Goal: Obtain resource: Download file/media

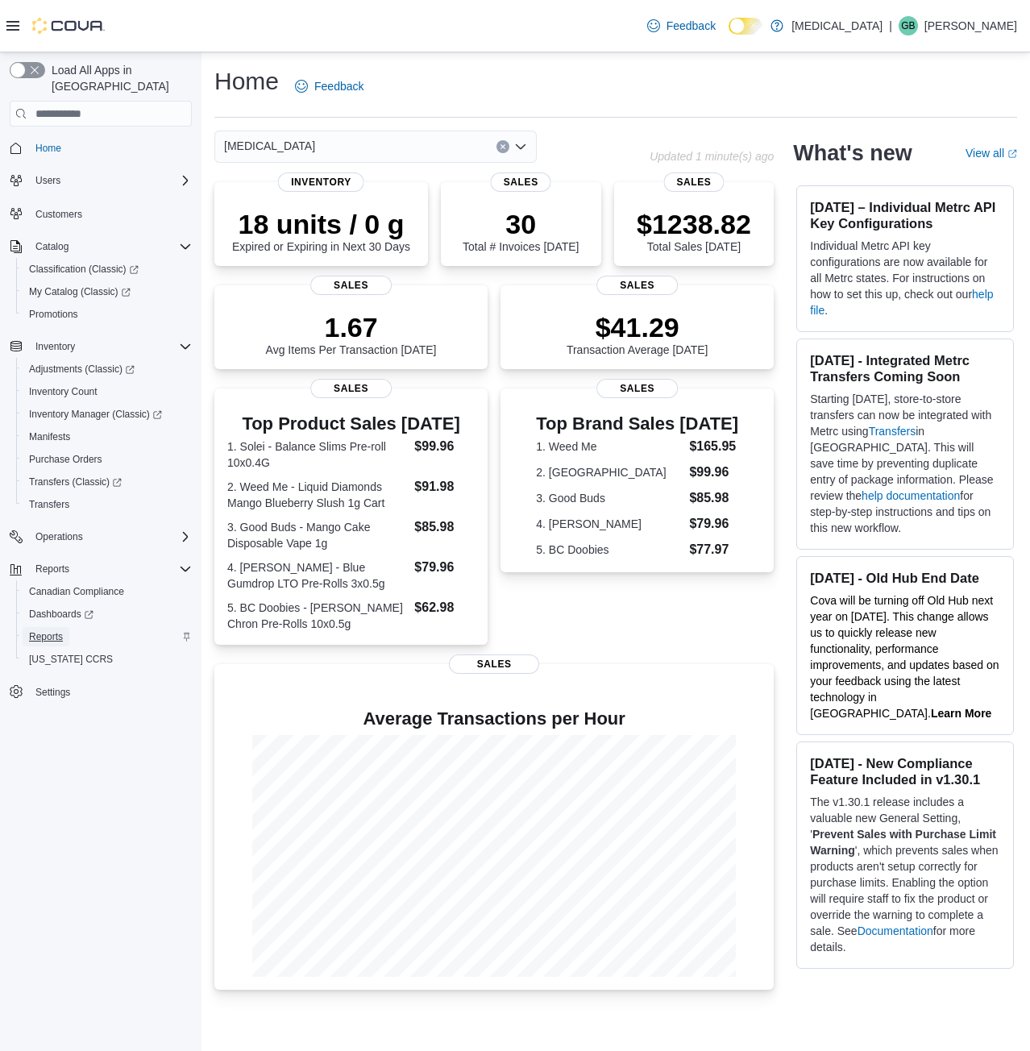
click at [49, 630] on span "Reports" at bounding box center [46, 636] width 34 height 13
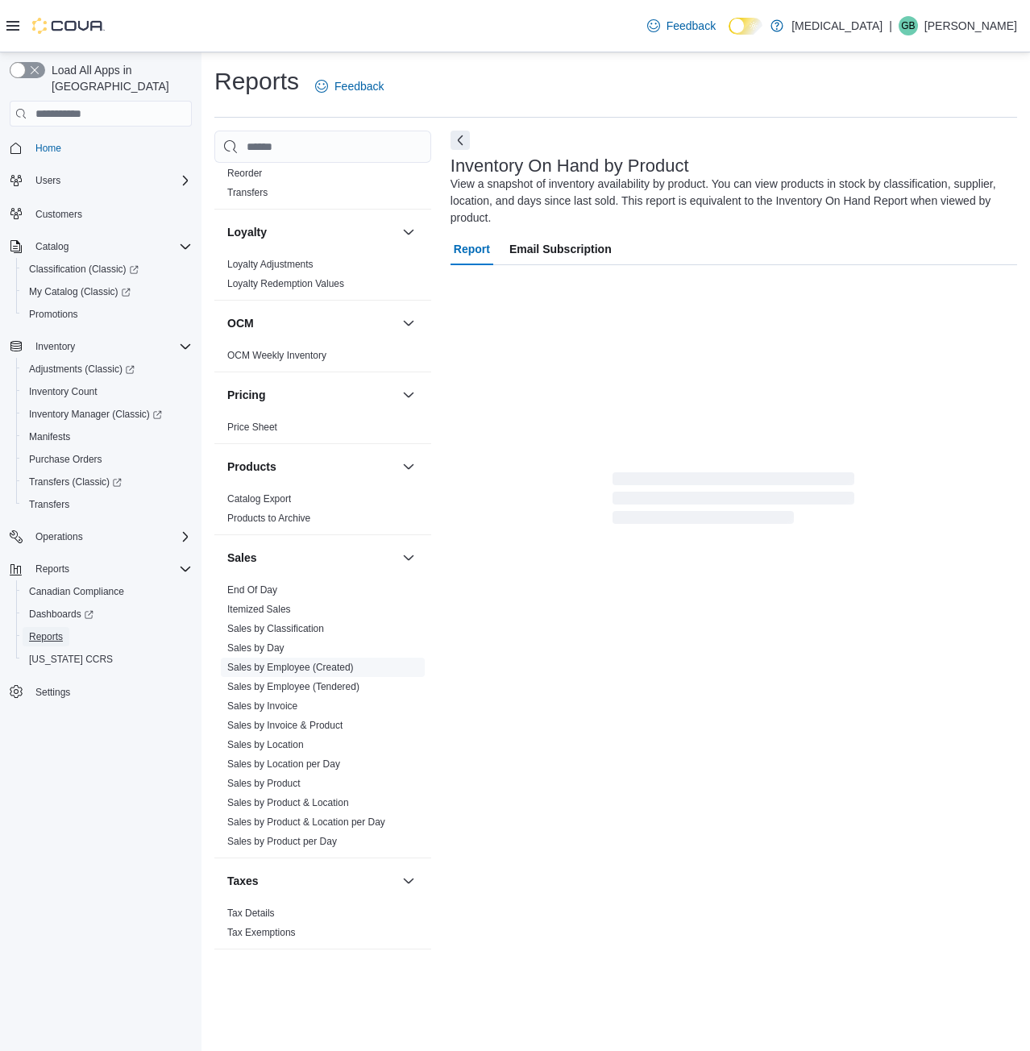
scroll to position [762, 0]
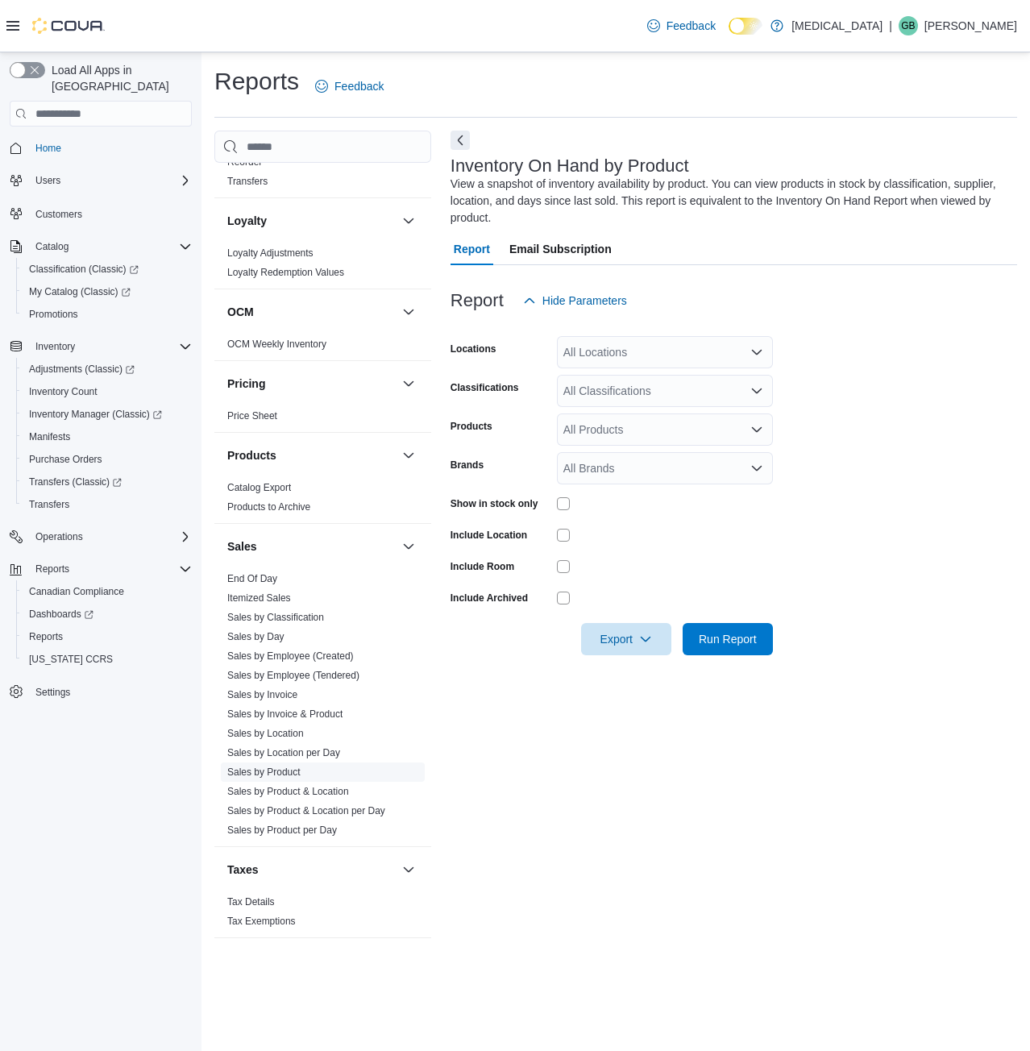
click at [279, 768] on link "Sales by Product" at bounding box center [263, 771] width 73 height 11
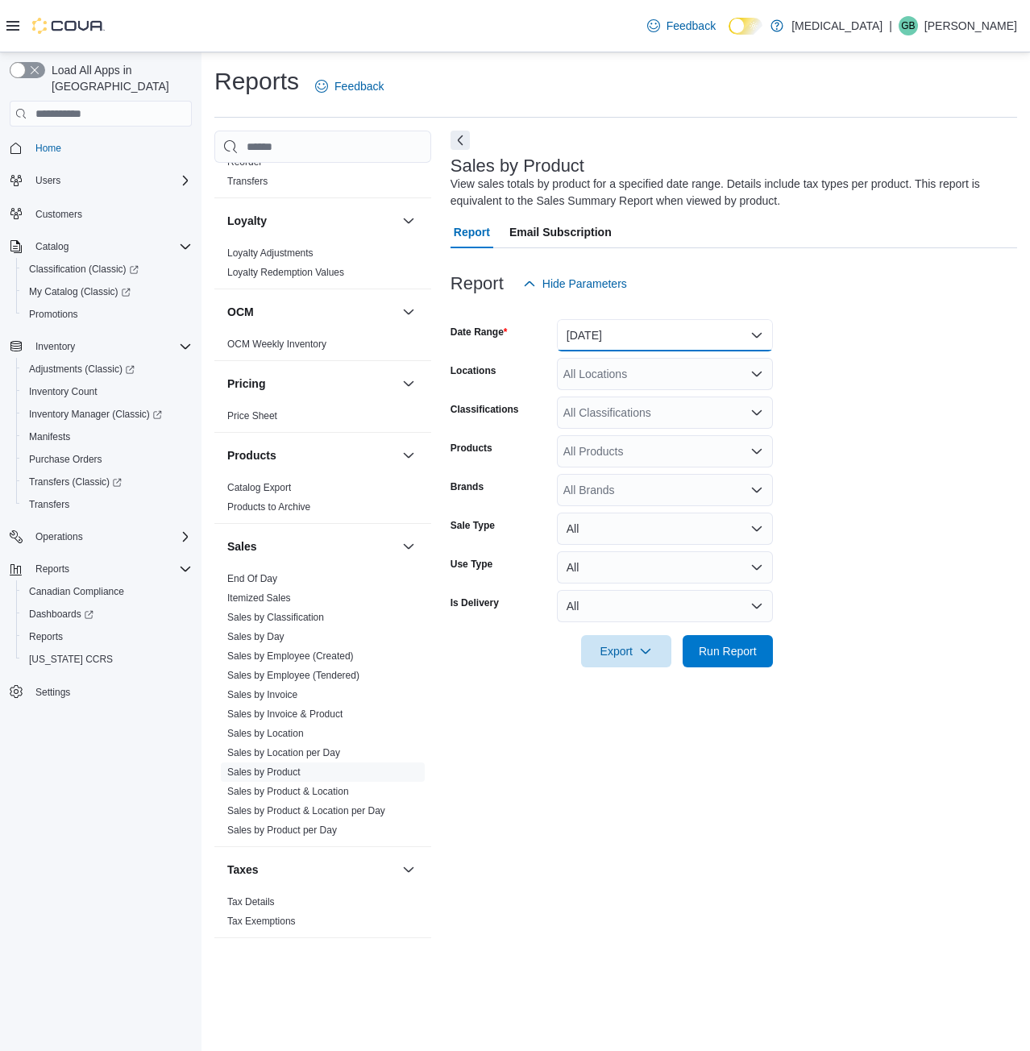
click at [587, 334] on button "Yesterday" at bounding box center [665, 335] width 216 height 32
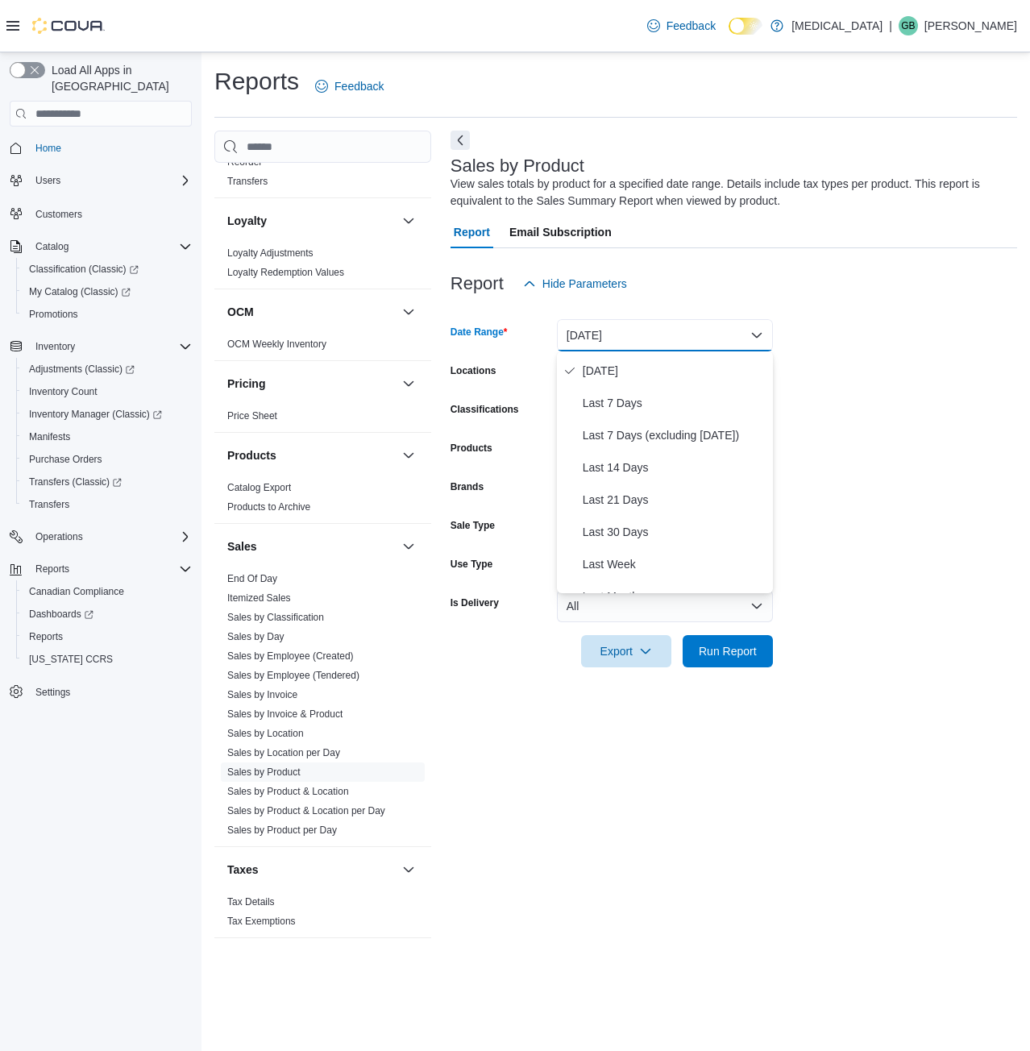
scroll to position [161, 0]
click at [621, 430] on span "Last 30 Days" at bounding box center [675, 431] width 184 height 19
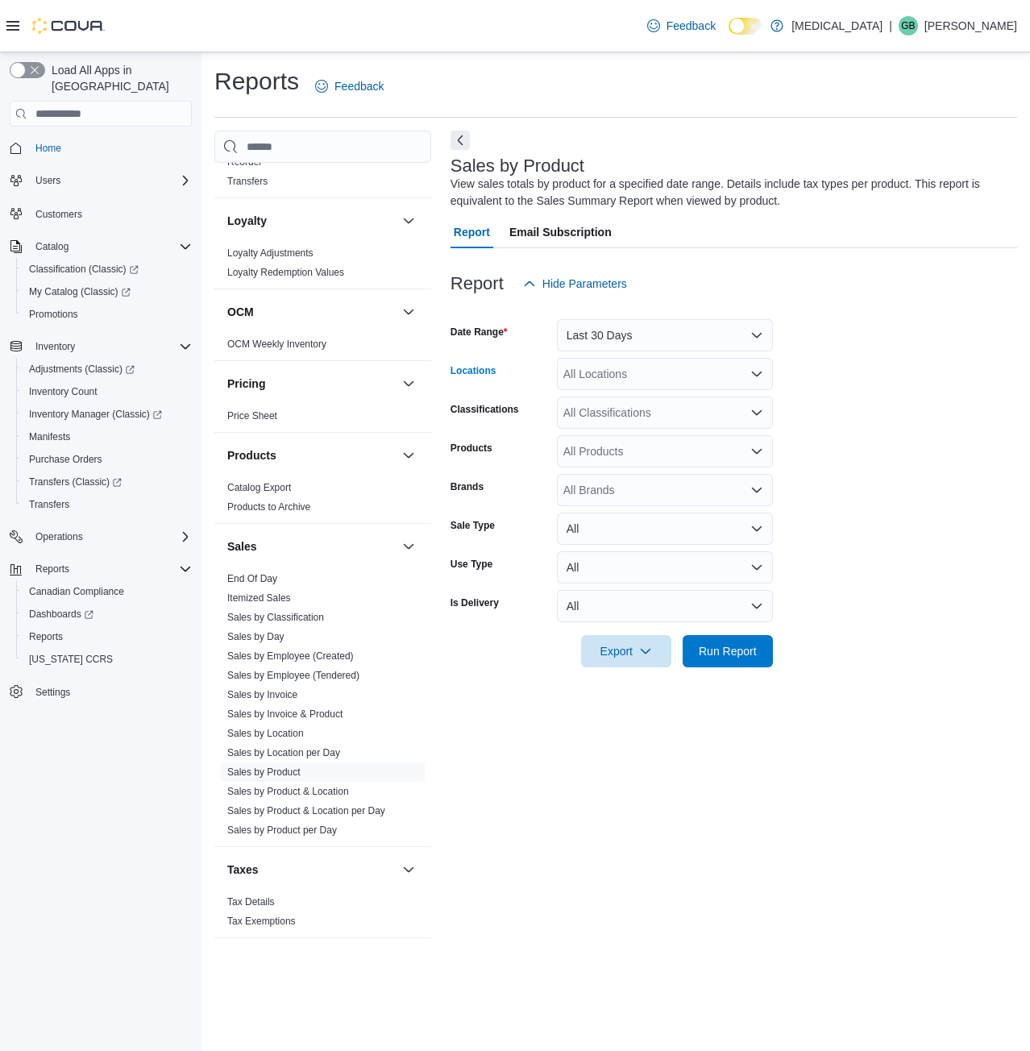
click at [643, 372] on div "All Locations" at bounding box center [665, 374] width 216 height 32
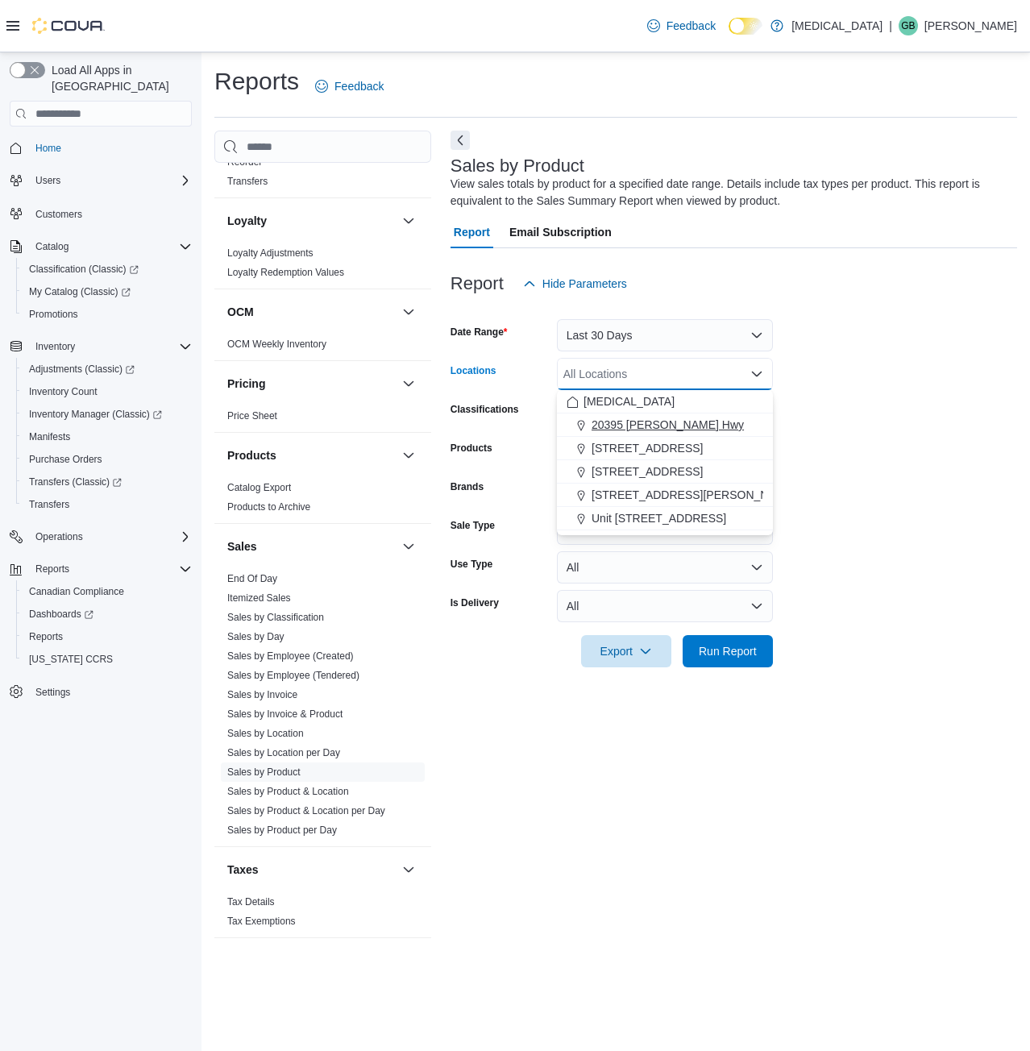
click at [673, 425] on span "20395 Lougheed Hwy" at bounding box center [668, 425] width 152 height 16
click at [880, 417] on form "Date Range Last 30 Days Locations 20395 Lougheed Hwy Combo box. Selected. 20395…" at bounding box center [733, 483] width 567 height 367
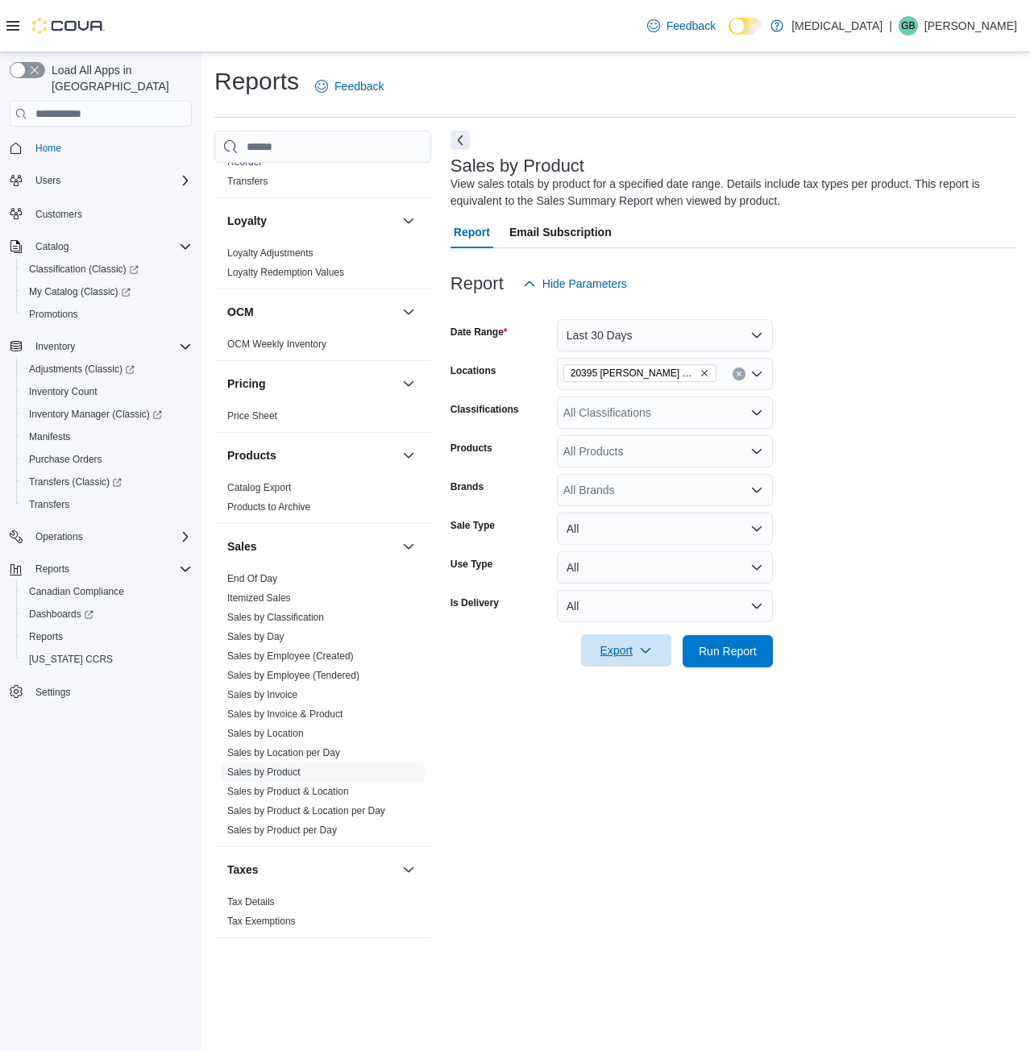
click at [639, 648] on icon "button" at bounding box center [645, 650] width 13 height 13
click at [637, 676] on button "Export to Excel" at bounding box center [629, 683] width 92 height 32
click at [809, 593] on form "Date Range Last 30 Days Locations 20395 Lougheed Hwy Classifications All Classi…" at bounding box center [733, 483] width 567 height 367
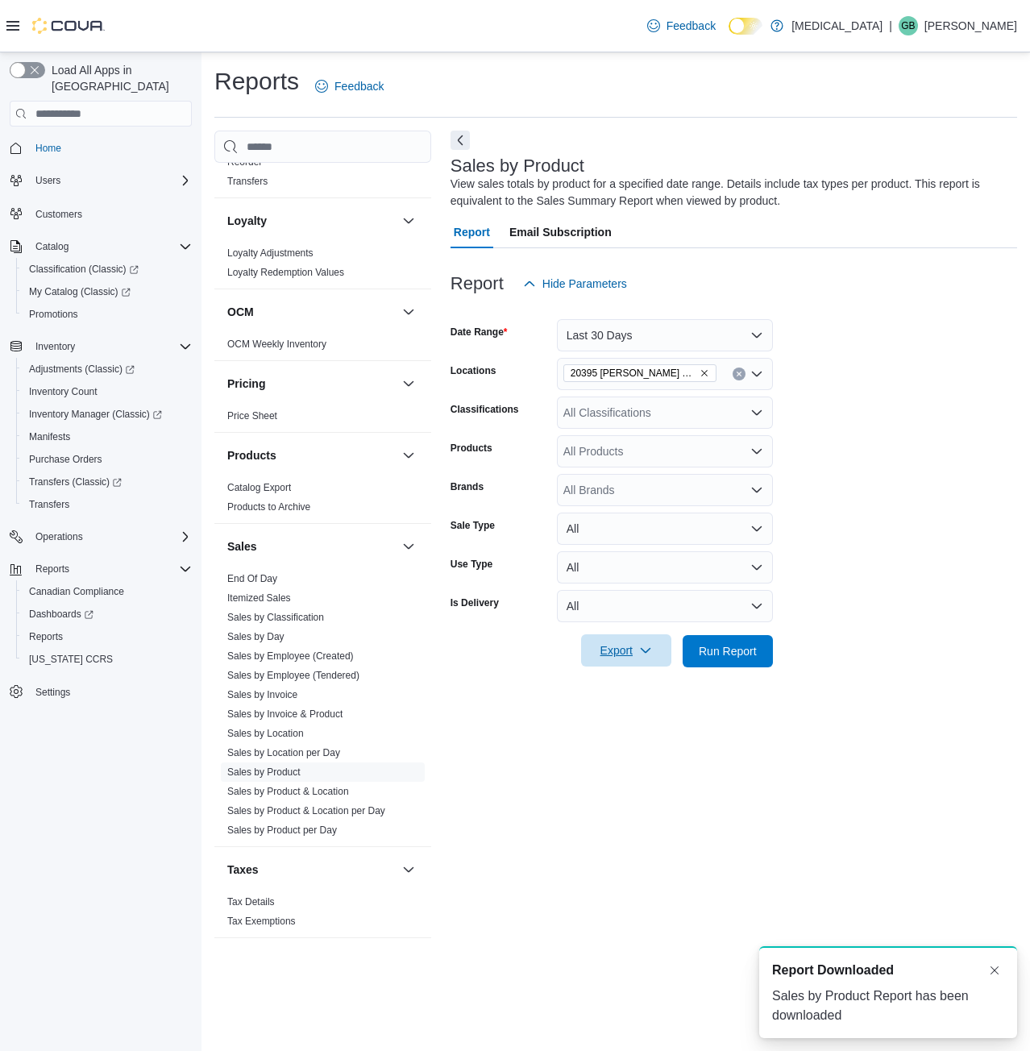
scroll to position [0, 0]
